Goal: Navigation & Orientation: Find specific page/section

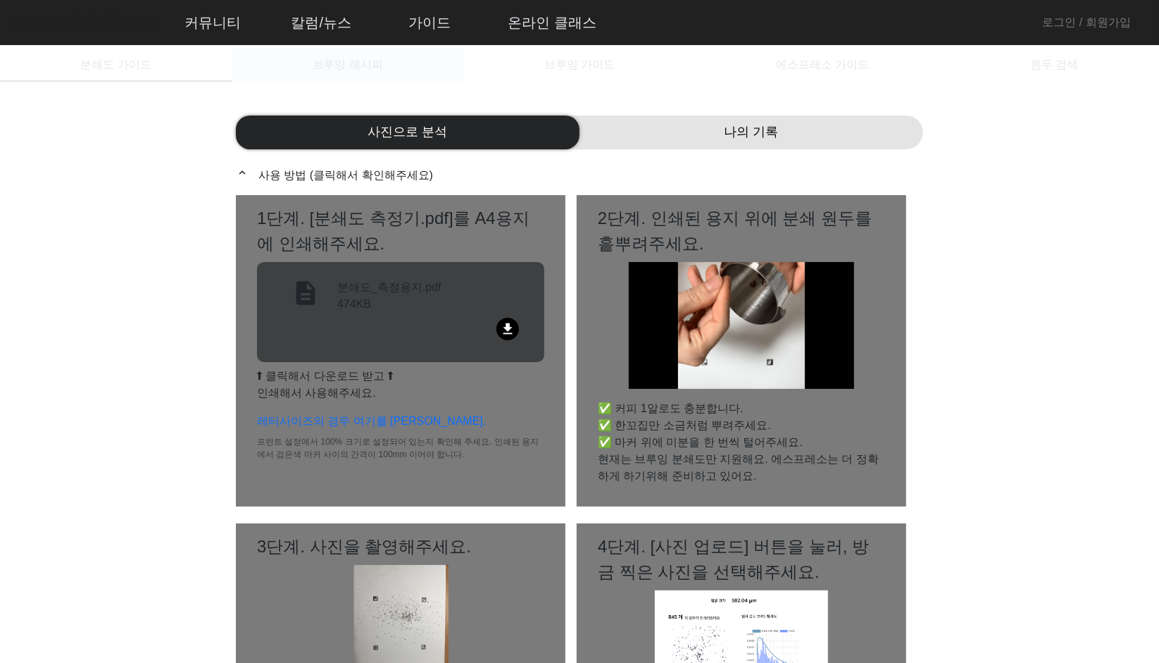
click at [366, 54] on span "브루잉 레시피" at bounding box center [348, 65] width 70 height 34
